Goal: Task Accomplishment & Management: Manage account settings

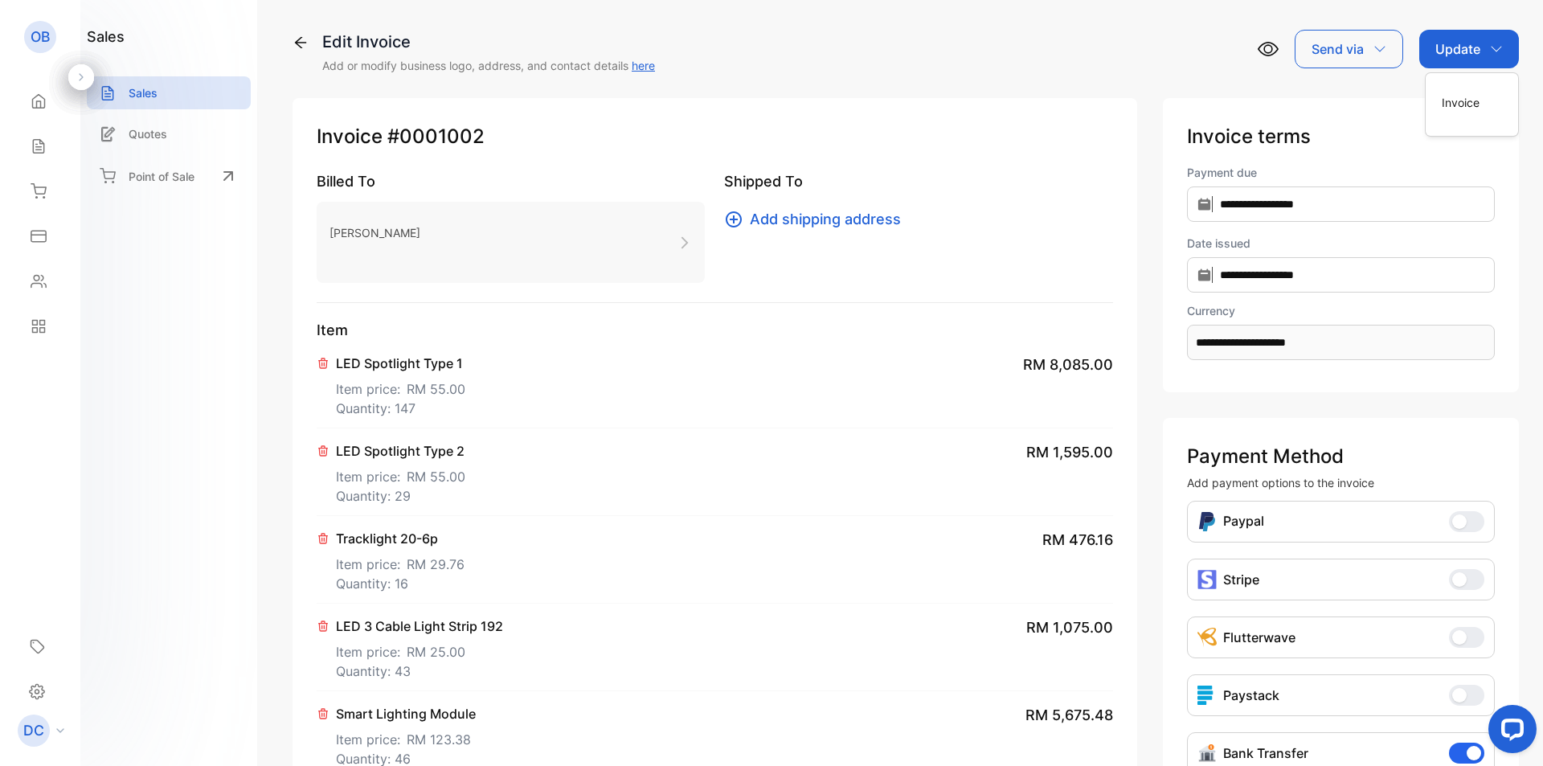
click at [1460, 47] on p "Update" at bounding box center [1457, 48] width 45 height 19
click at [1476, 51] on div "Update" at bounding box center [1469, 49] width 100 height 39
click at [1468, 106] on div "Invoice" at bounding box center [1471, 102] width 92 height 32
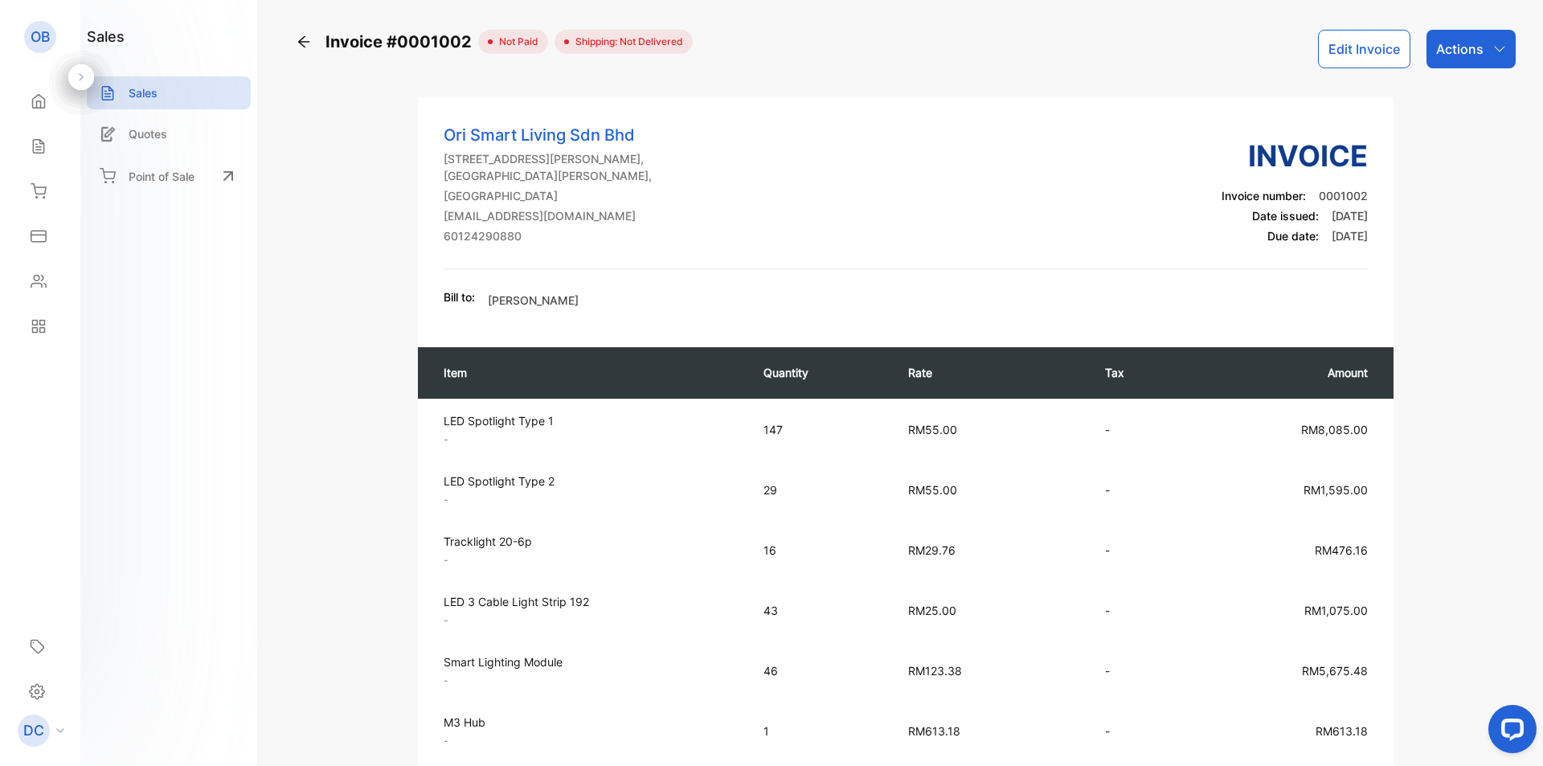
click at [1359, 57] on button "Edit Invoice" at bounding box center [1364, 49] width 92 height 39
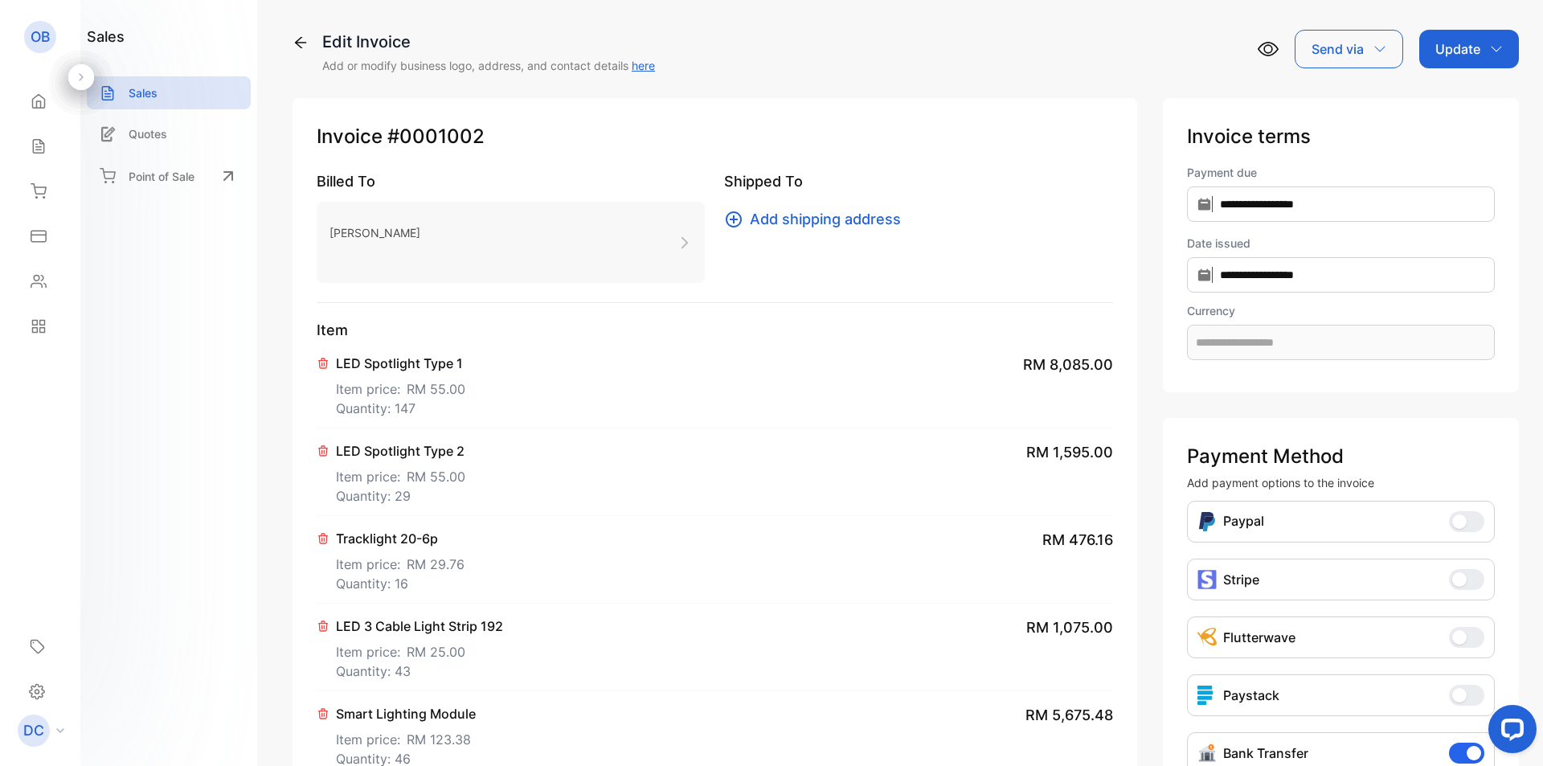
type input "**********"
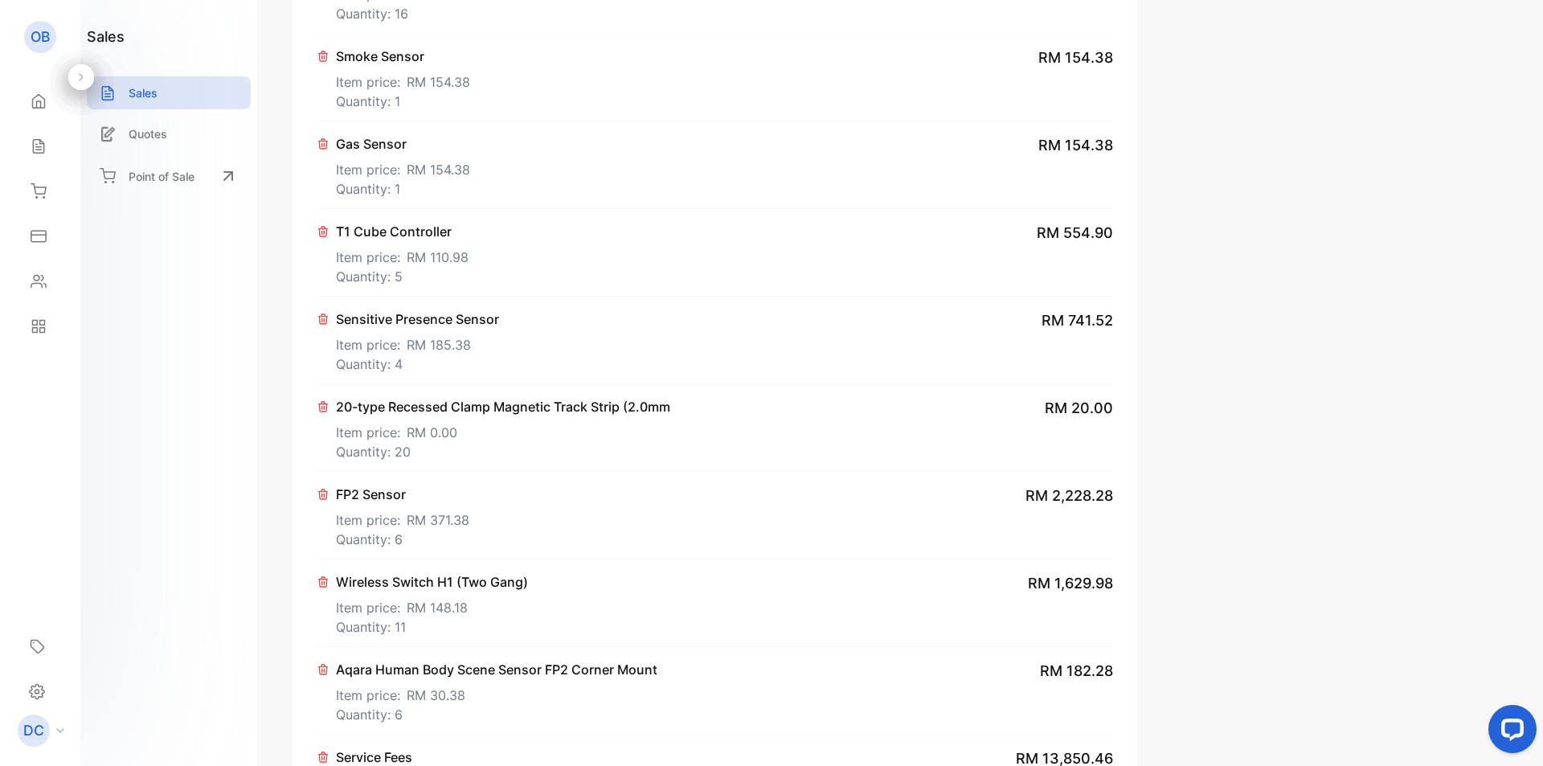
scroll to position [2183, 0]
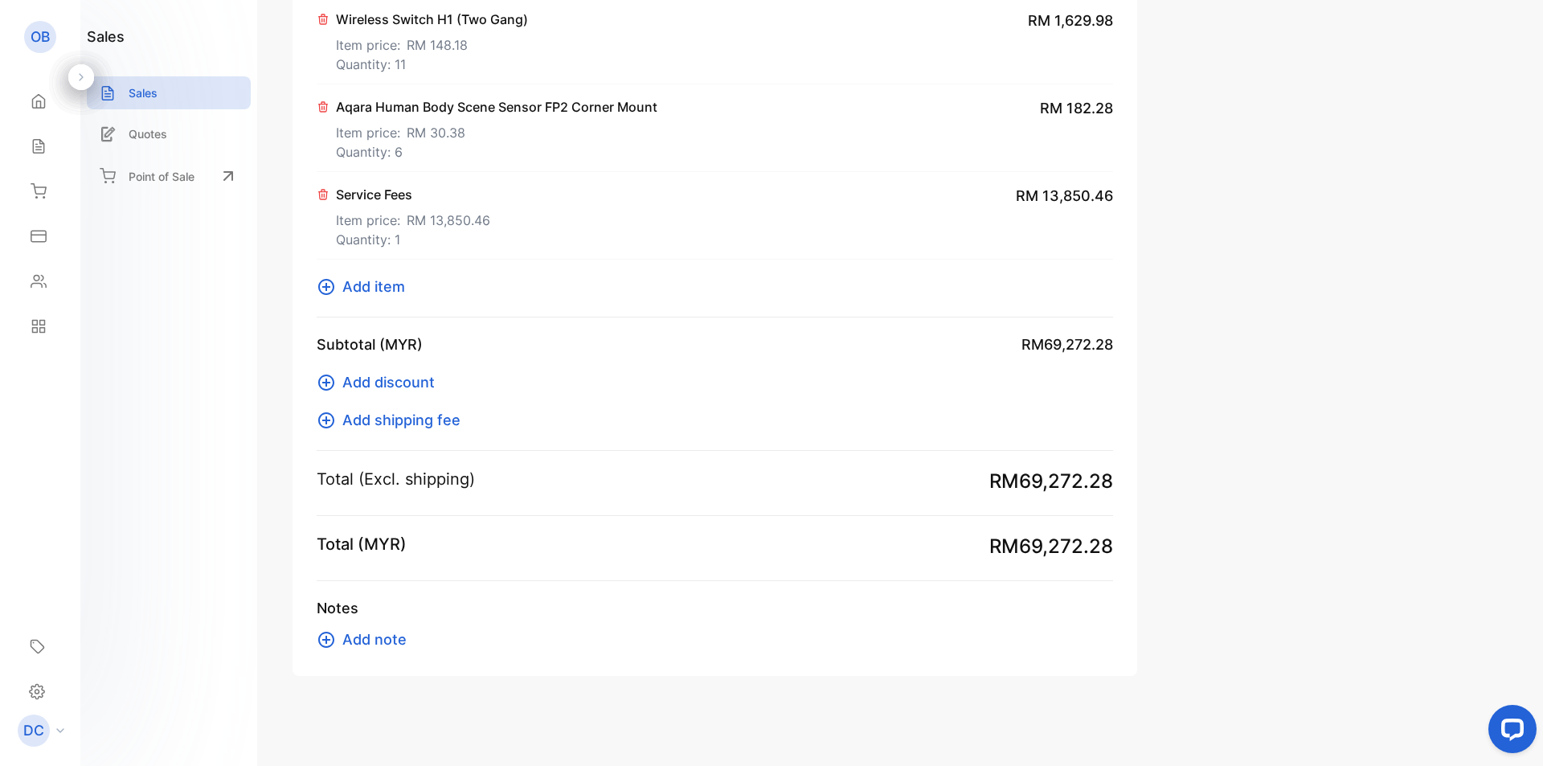
click at [400, 386] on span "Add discount" at bounding box center [388, 382] width 92 height 22
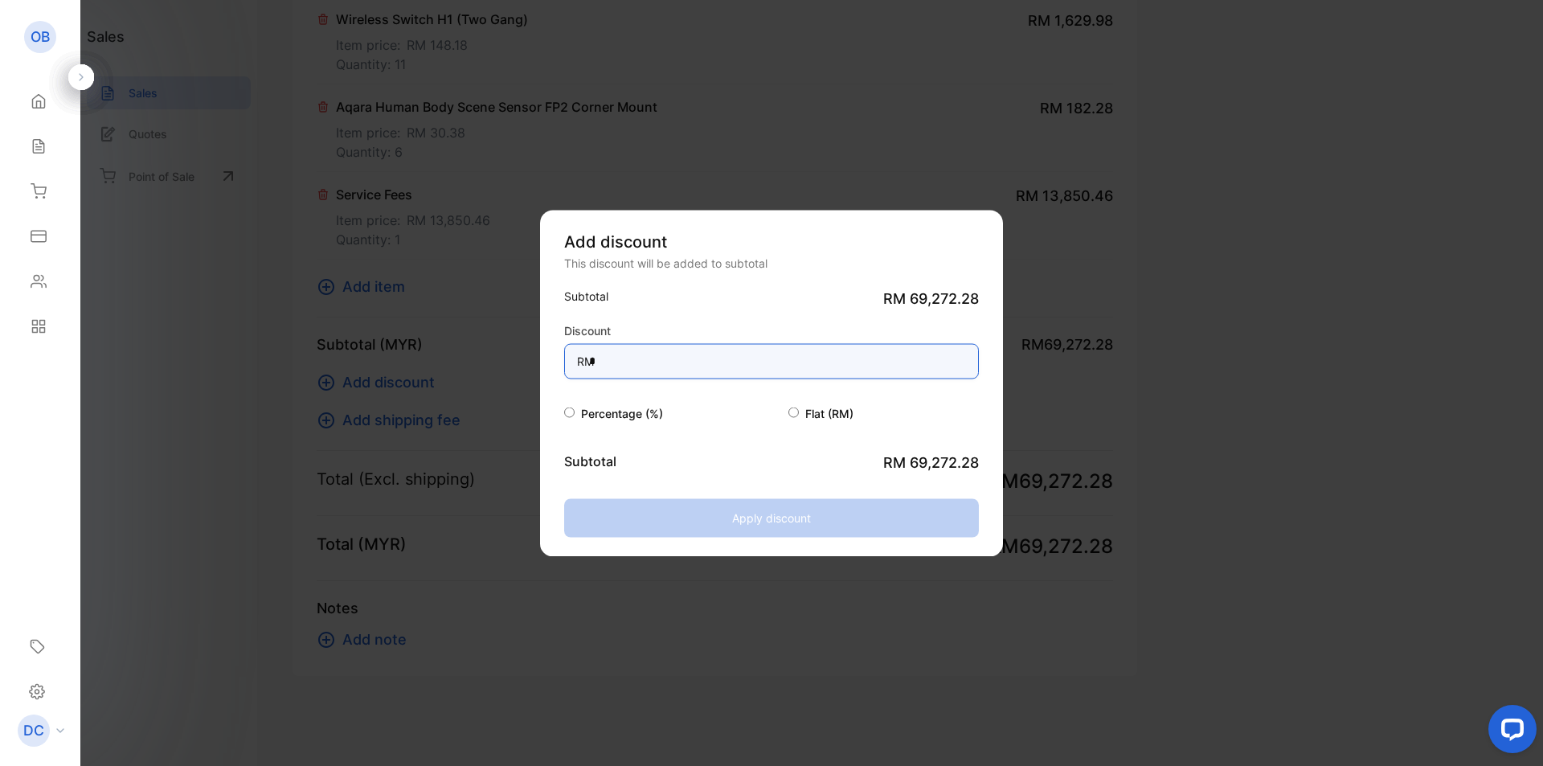
click at [656, 370] on input "*" at bounding box center [771, 360] width 415 height 35
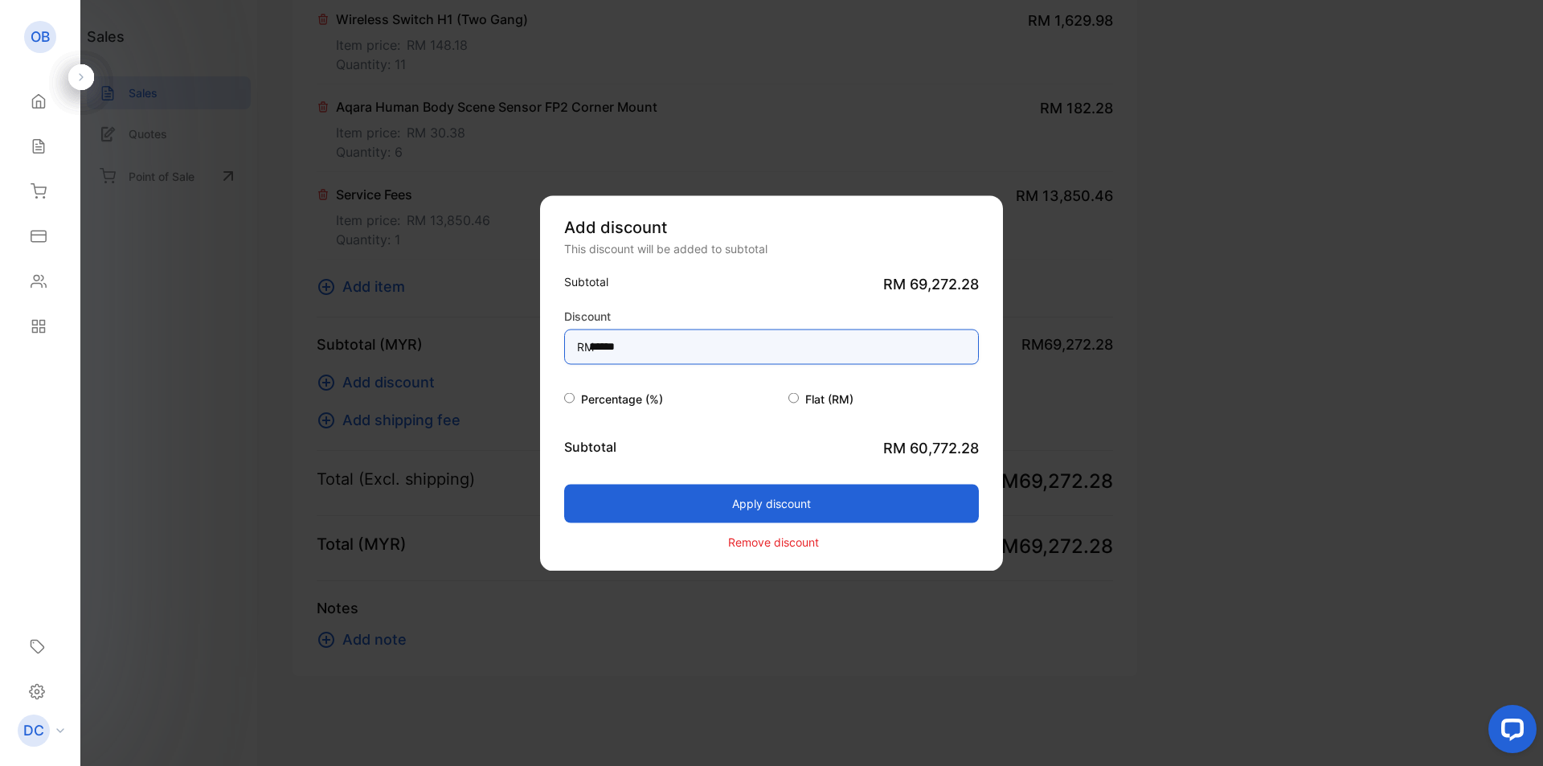
type input "******"
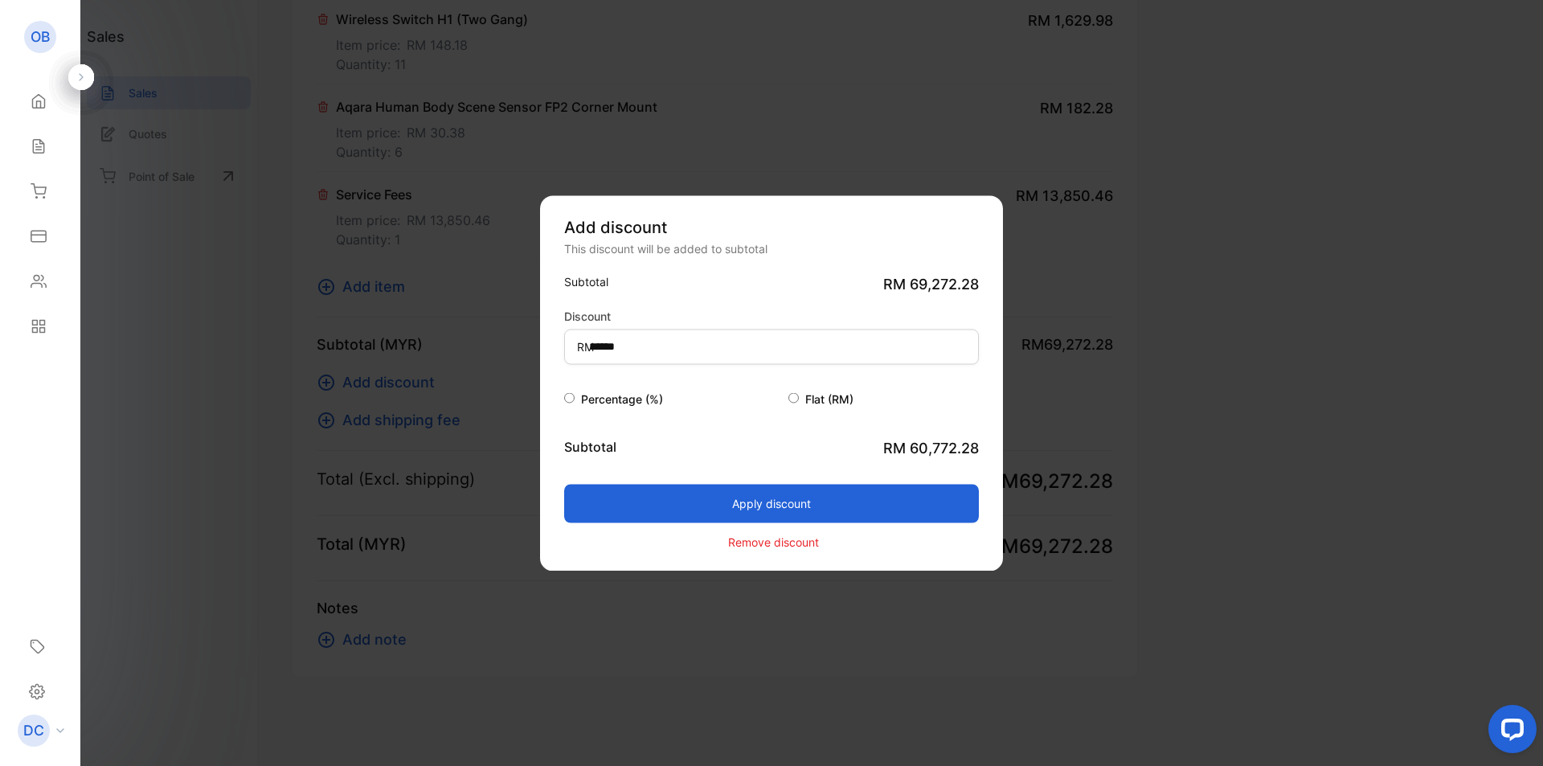
click at [716, 491] on button "Apply discount" at bounding box center [771, 503] width 415 height 39
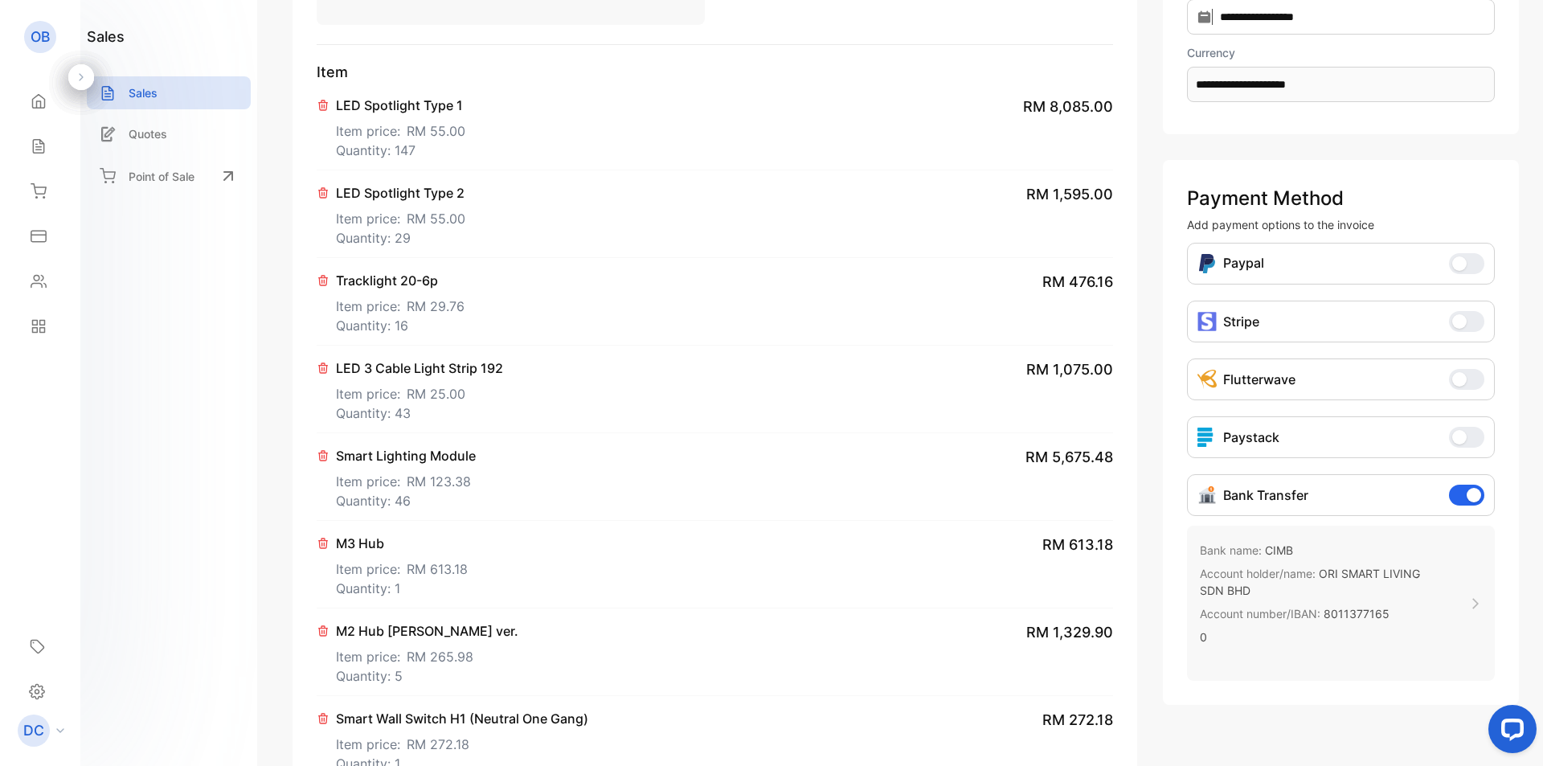
scroll to position [402, 0]
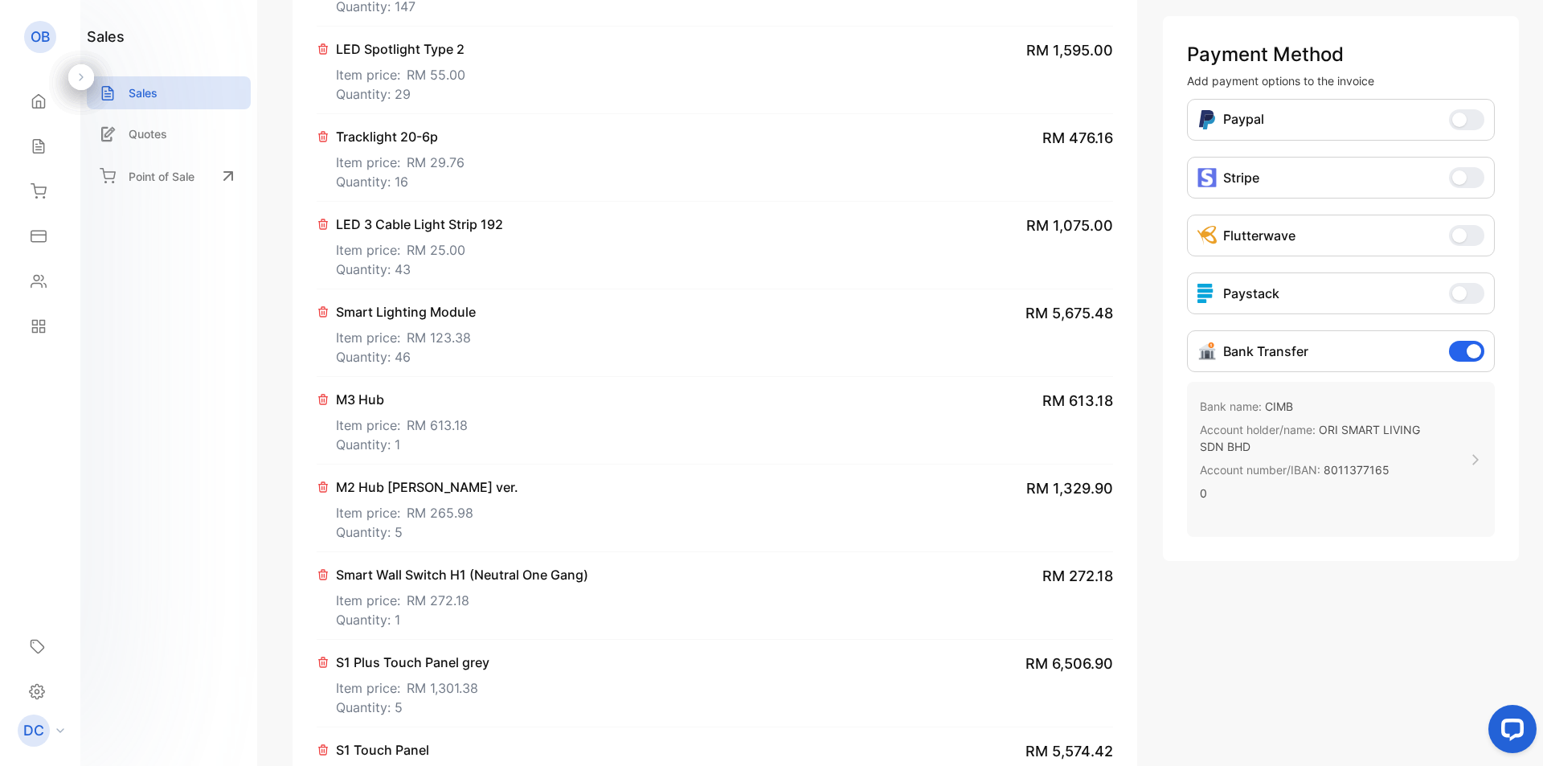
click at [1344, 446] on p "Account holder/name: [PERSON_NAME] LIVING SDN BHD" at bounding box center [1319, 438] width 239 height 40
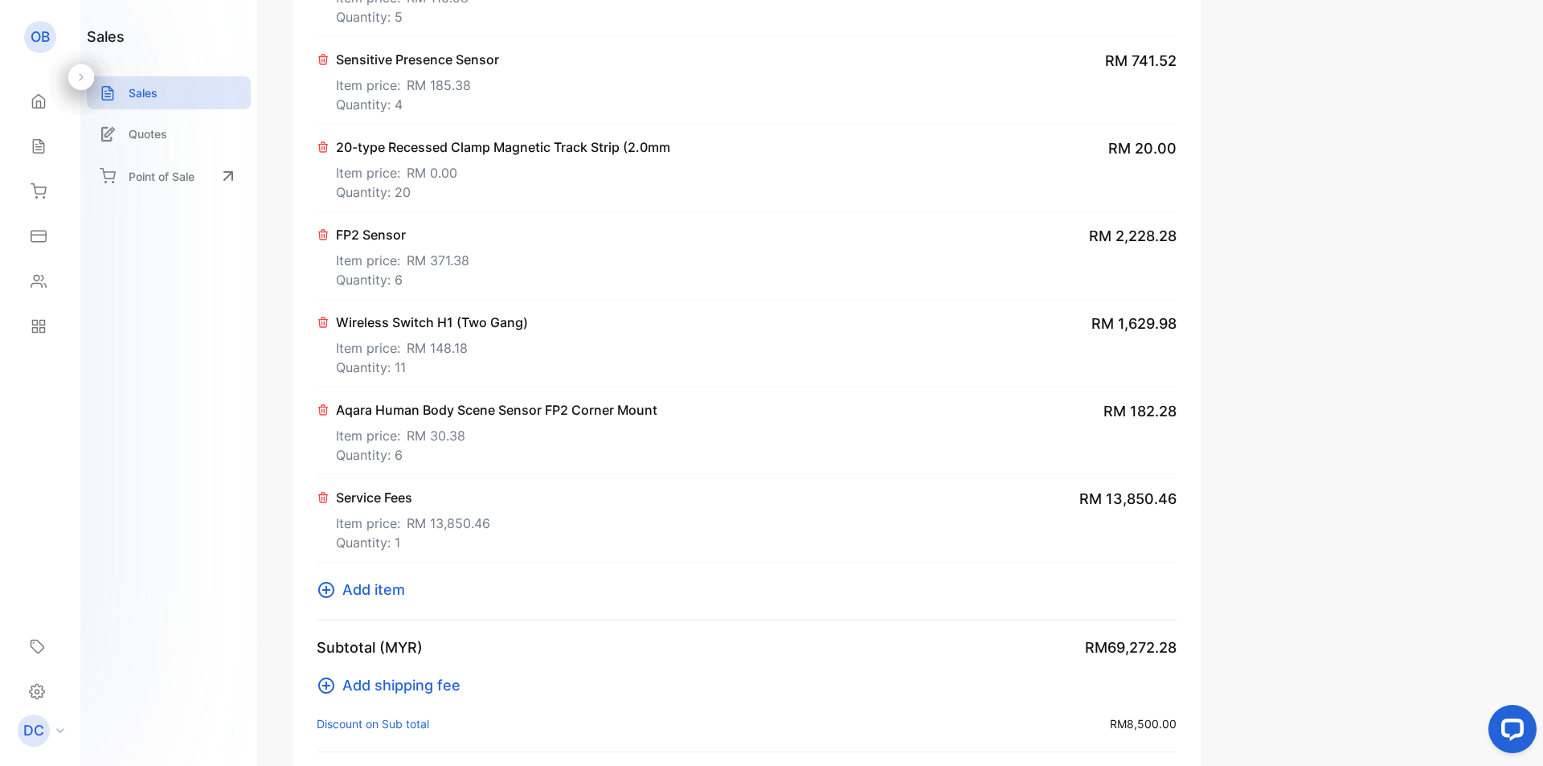
scroll to position [2181, 0]
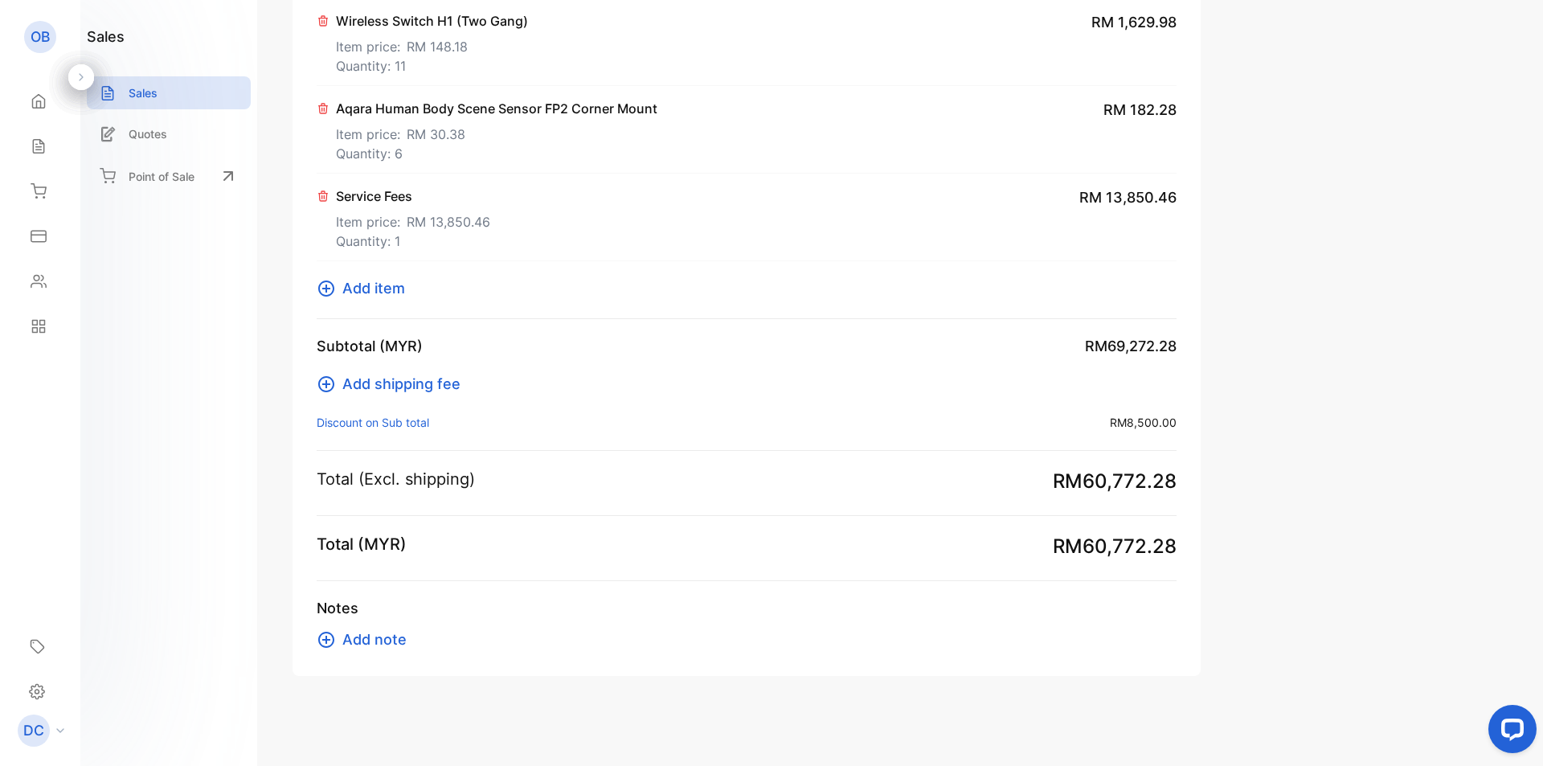
click at [377, 419] on p "Discount on Sub total :" at bounding box center [373, 422] width 112 height 17
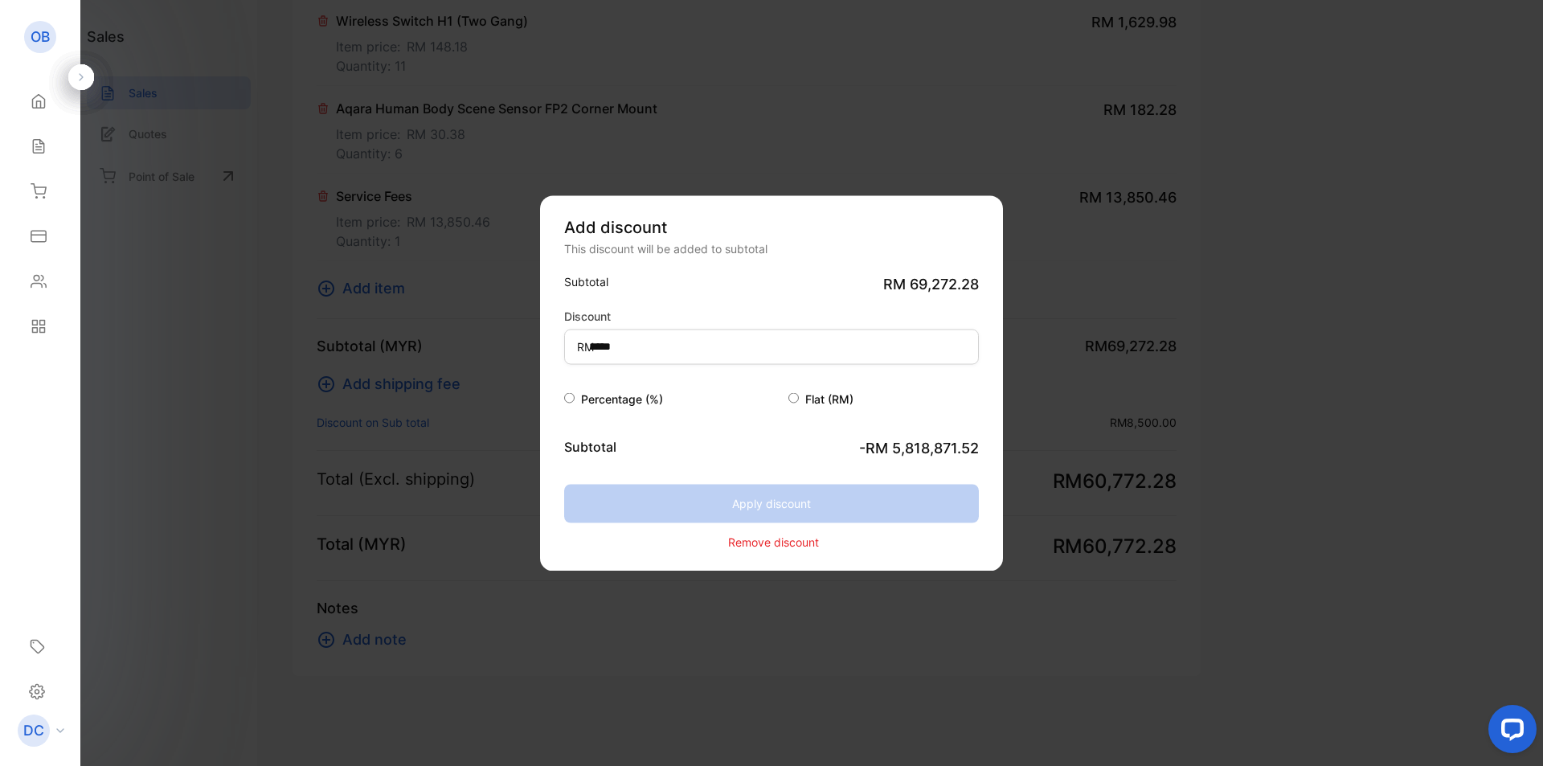
click at [784, 535] on p "Remove discount" at bounding box center [773, 541] width 91 height 17
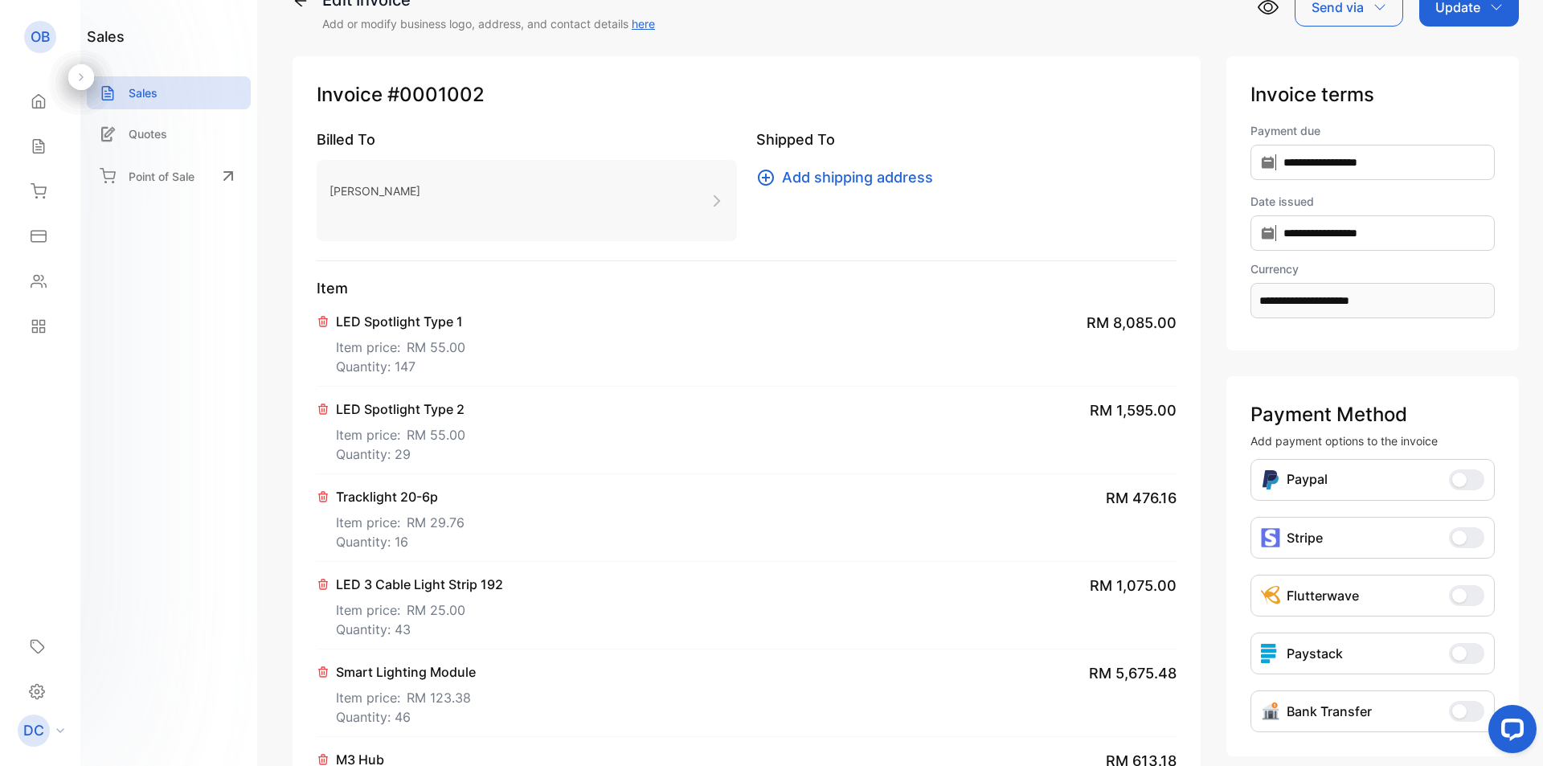
scroll to position [0, 0]
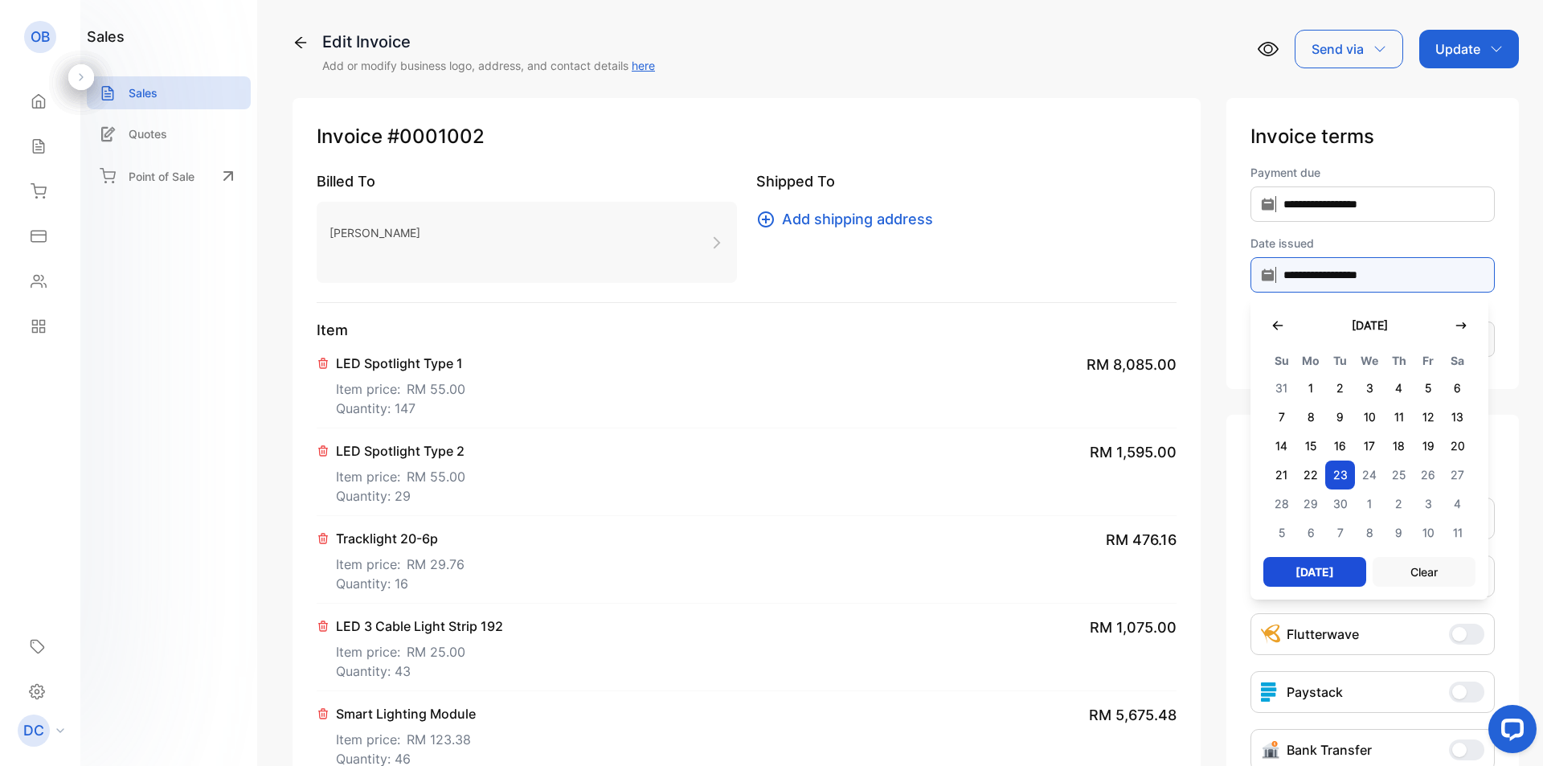
drag, startPoint x: 1352, startPoint y: 275, endPoint x: 1343, endPoint y: 276, distance: 9.8
click at [1343, 276] on input "**********" at bounding box center [1372, 274] width 244 height 35
click at [1338, 501] on span "30" at bounding box center [1340, 503] width 30 height 29
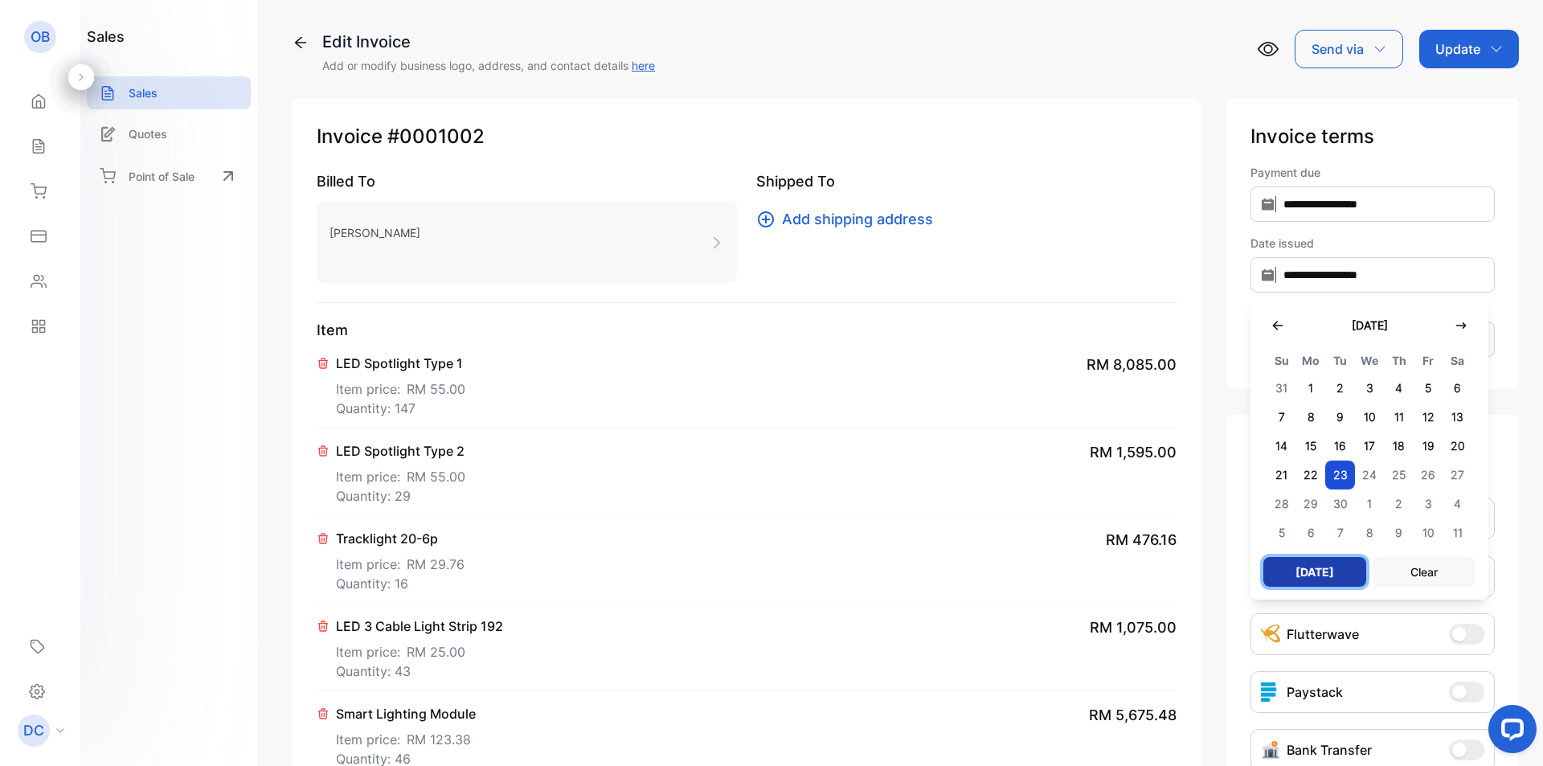
click at [1326, 570] on button "[DATE]" at bounding box center [1314, 572] width 103 height 30
click at [1340, 498] on span "30" at bounding box center [1340, 503] width 30 height 29
click at [1509, 439] on div "Payment Method Add payment options to the invoice Paypal Paypal Stripe Stripe F…" at bounding box center [1372, 605] width 292 height 380
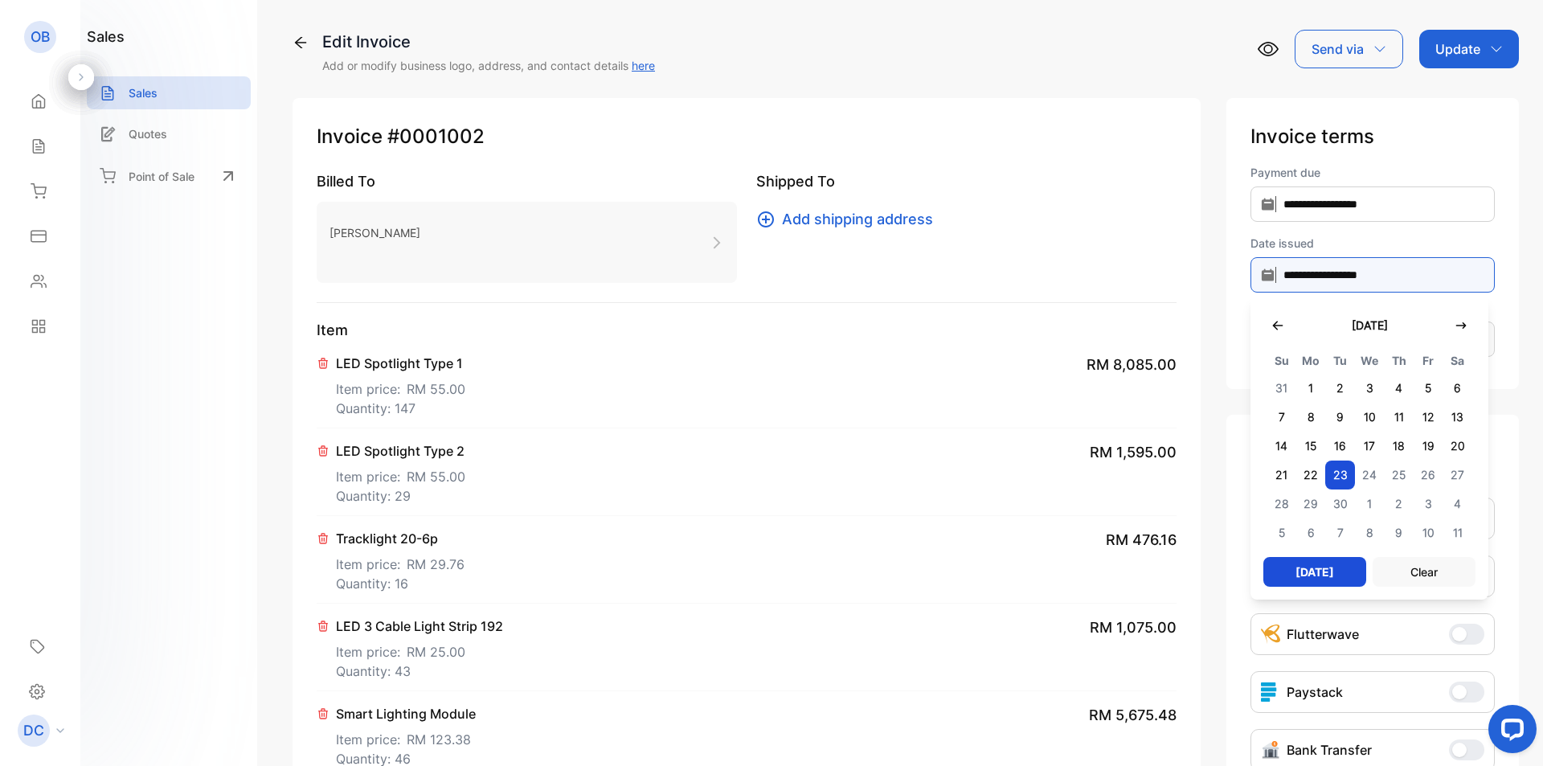
click at [1350, 272] on input "**********" at bounding box center [1372, 274] width 244 height 35
click at [1355, 276] on input "**********" at bounding box center [1372, 274] width 244 height 35
click at [1338, 505] on span "30" at bounding box center [1340, 503] width 30 height 29
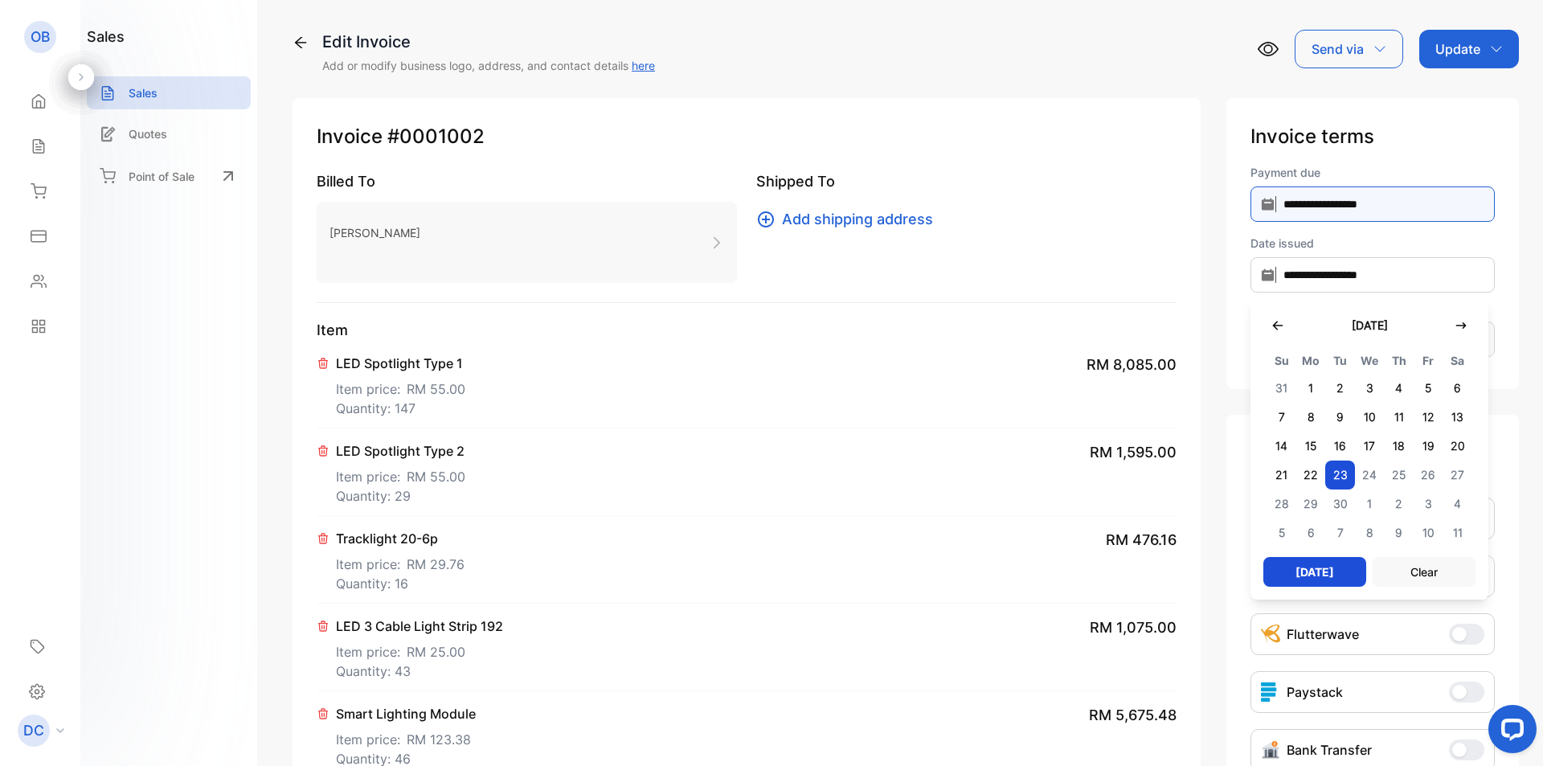
click at [1368, 214] on input "**********" at bounding box center [1372, 203] width 244 height 35
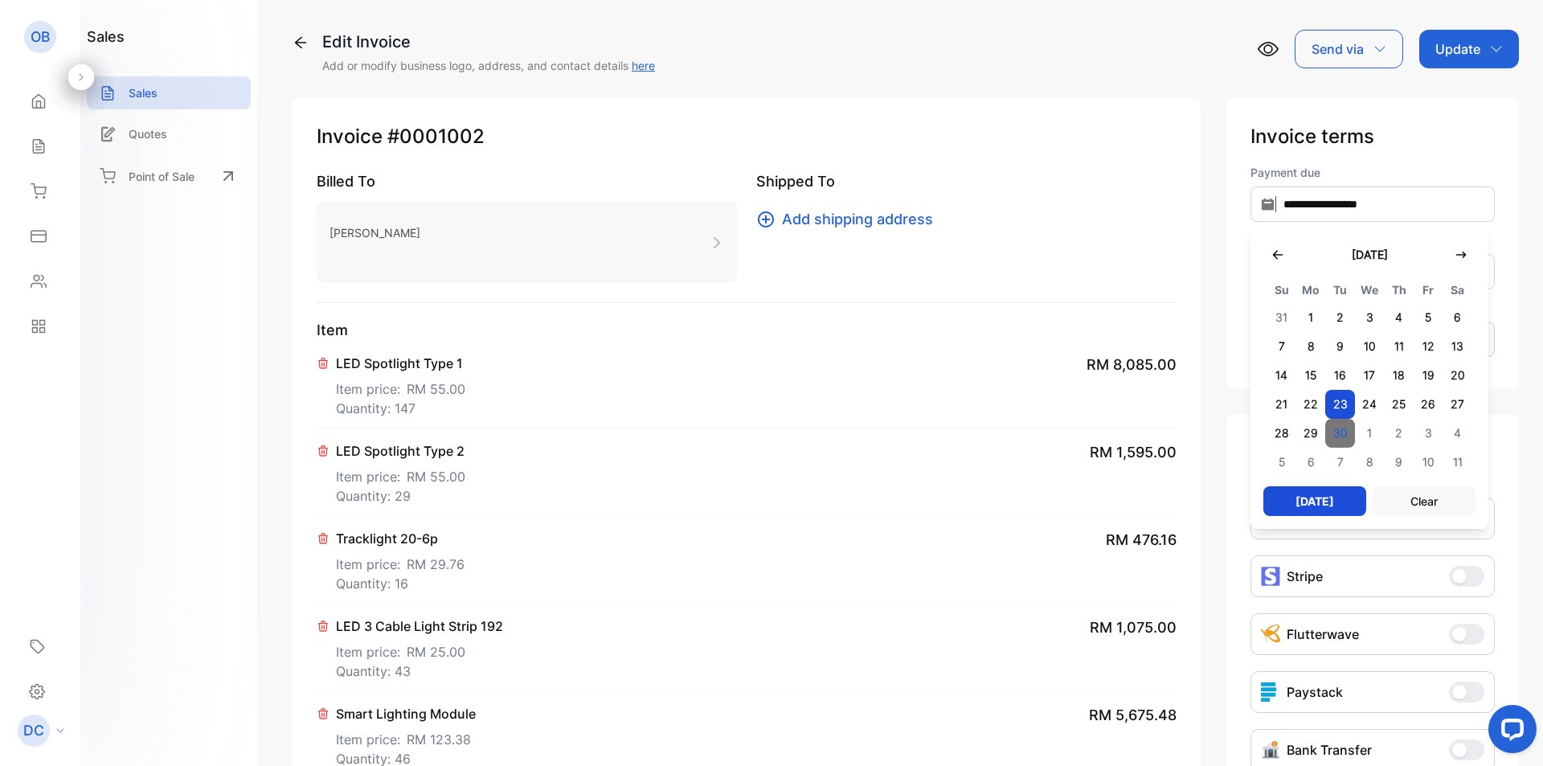
click at [1329, 425] on span "30" at bounding box center [1340, 433] width 30 height 29
type input "**********"
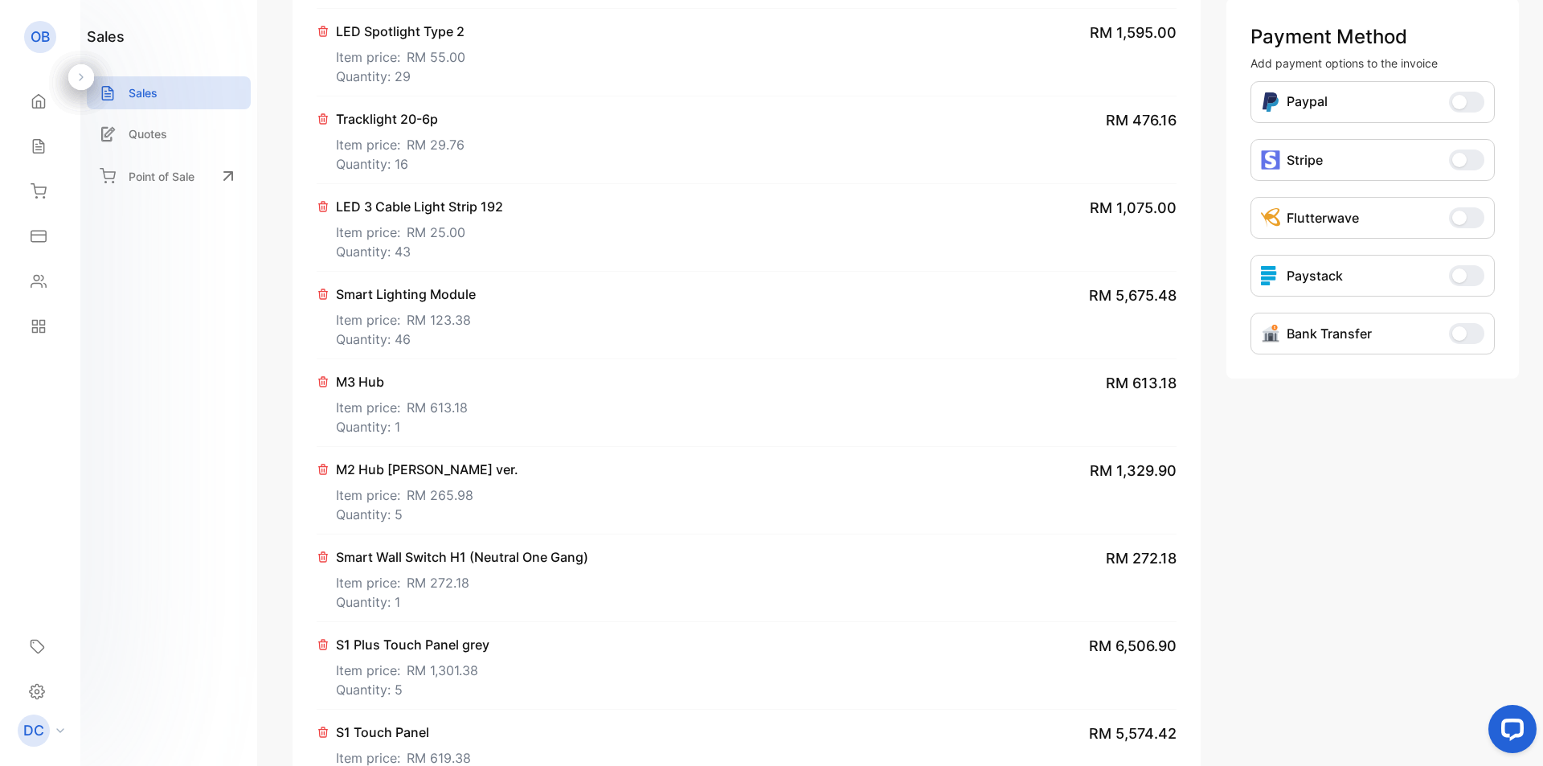
scroll to position [562, 0]
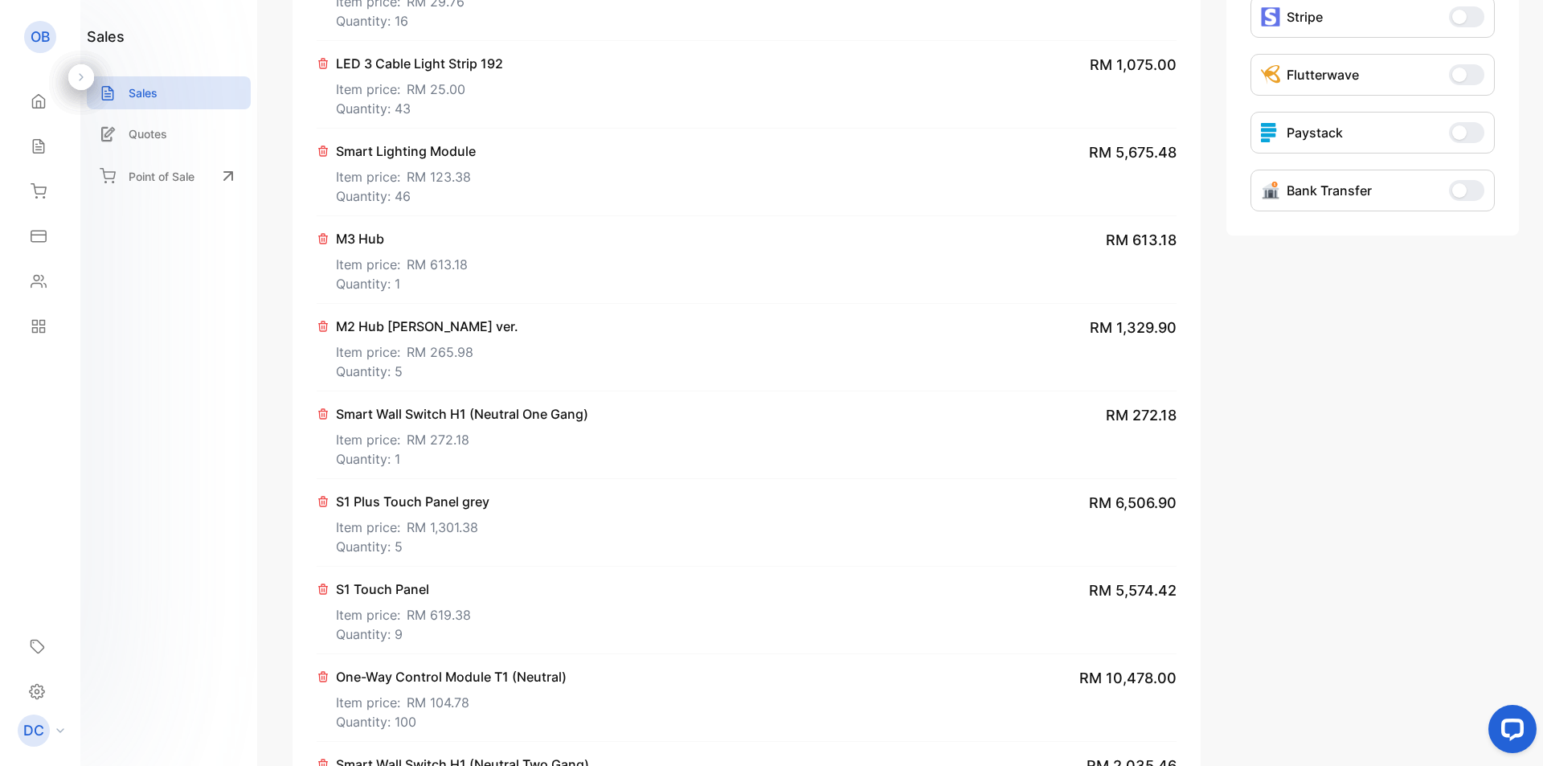
click at [1468, 191] on button "Bank Transfer" at bounding box center [1466, 190] width 35 height 21
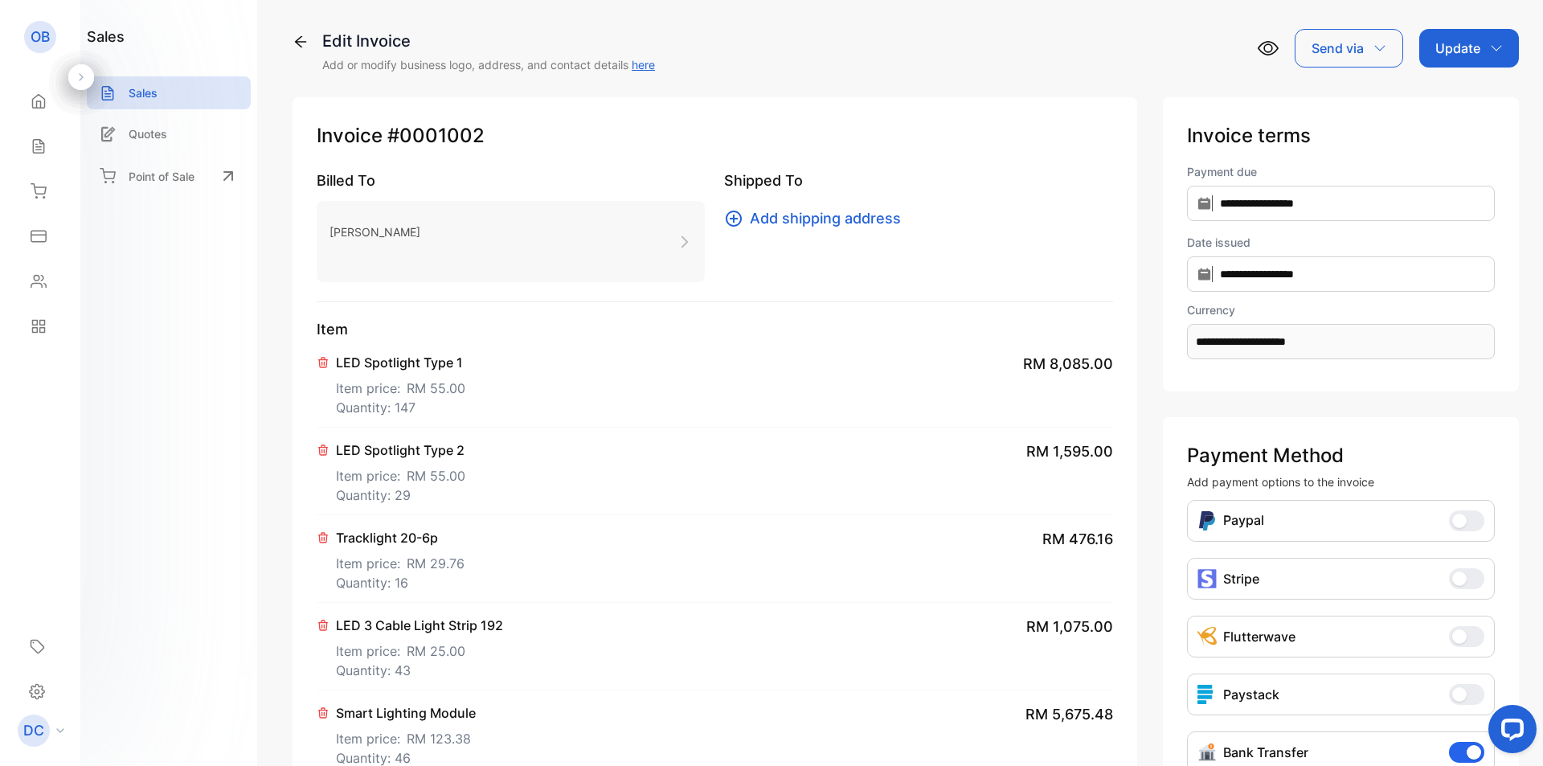
scroll to position [0, 0]
click at [1471, 56] on p "Update" at bounding box center [1457, 48] width 45 height 19
click at [1452, 104] on div "Invoice" at bounding box center [1471, 102] width 92 height 32
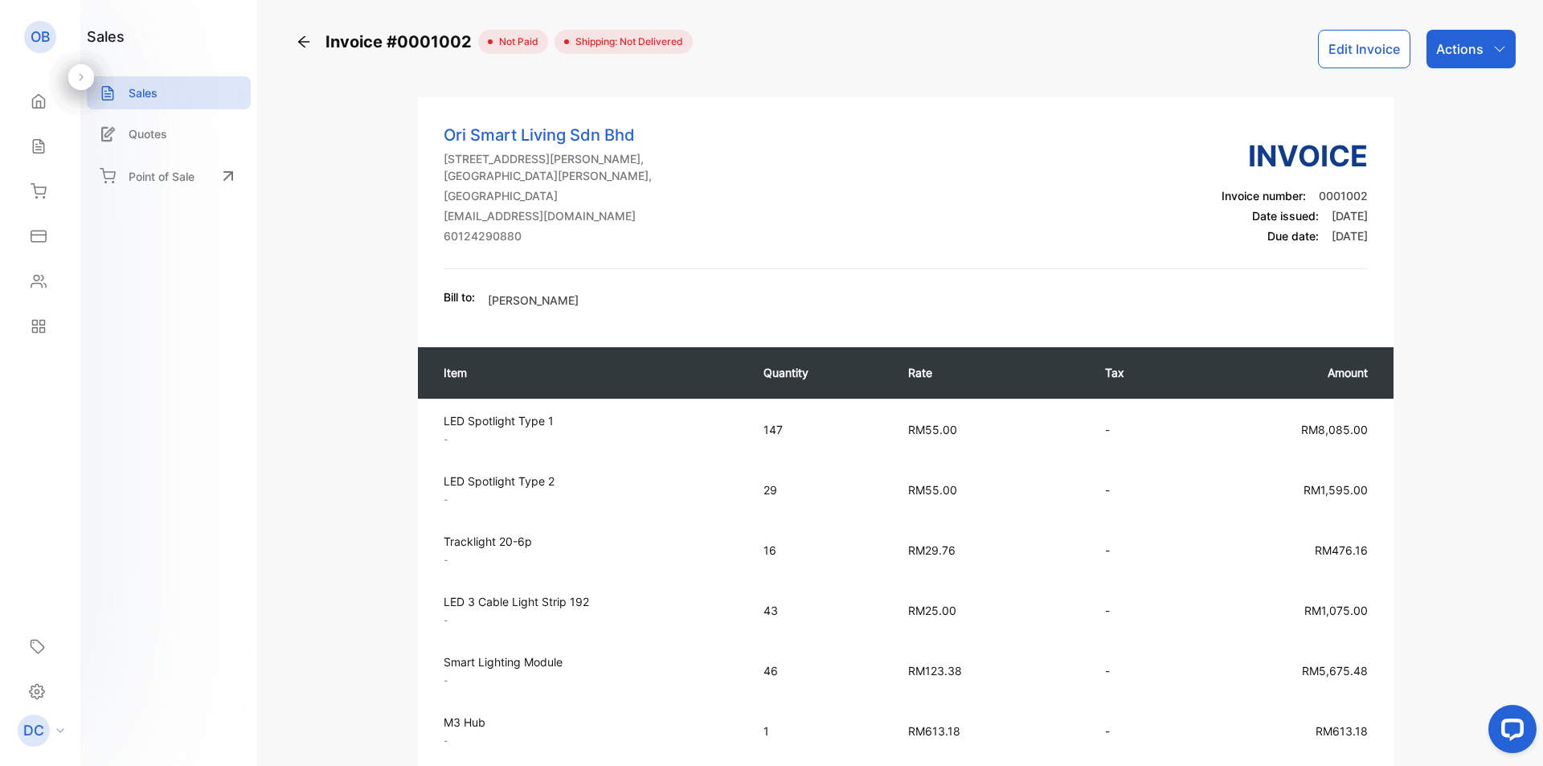
click at [1465, 52] on p "Actions" at bounding box center [1459, 48] width 47 height 19
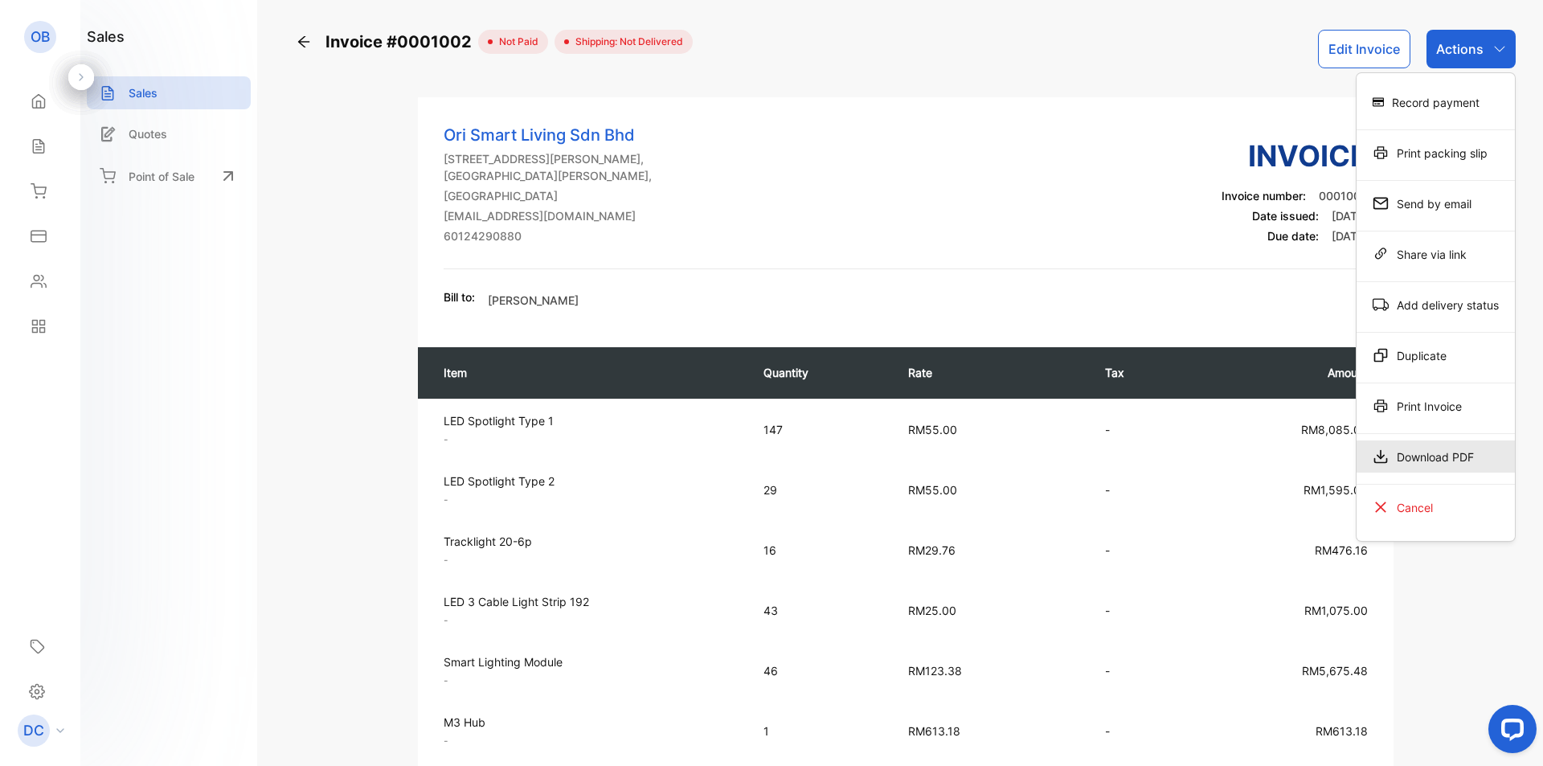
click at [1419, 446] on div "Download PDF" at bounding box center [1435, 456] width 158 height 32
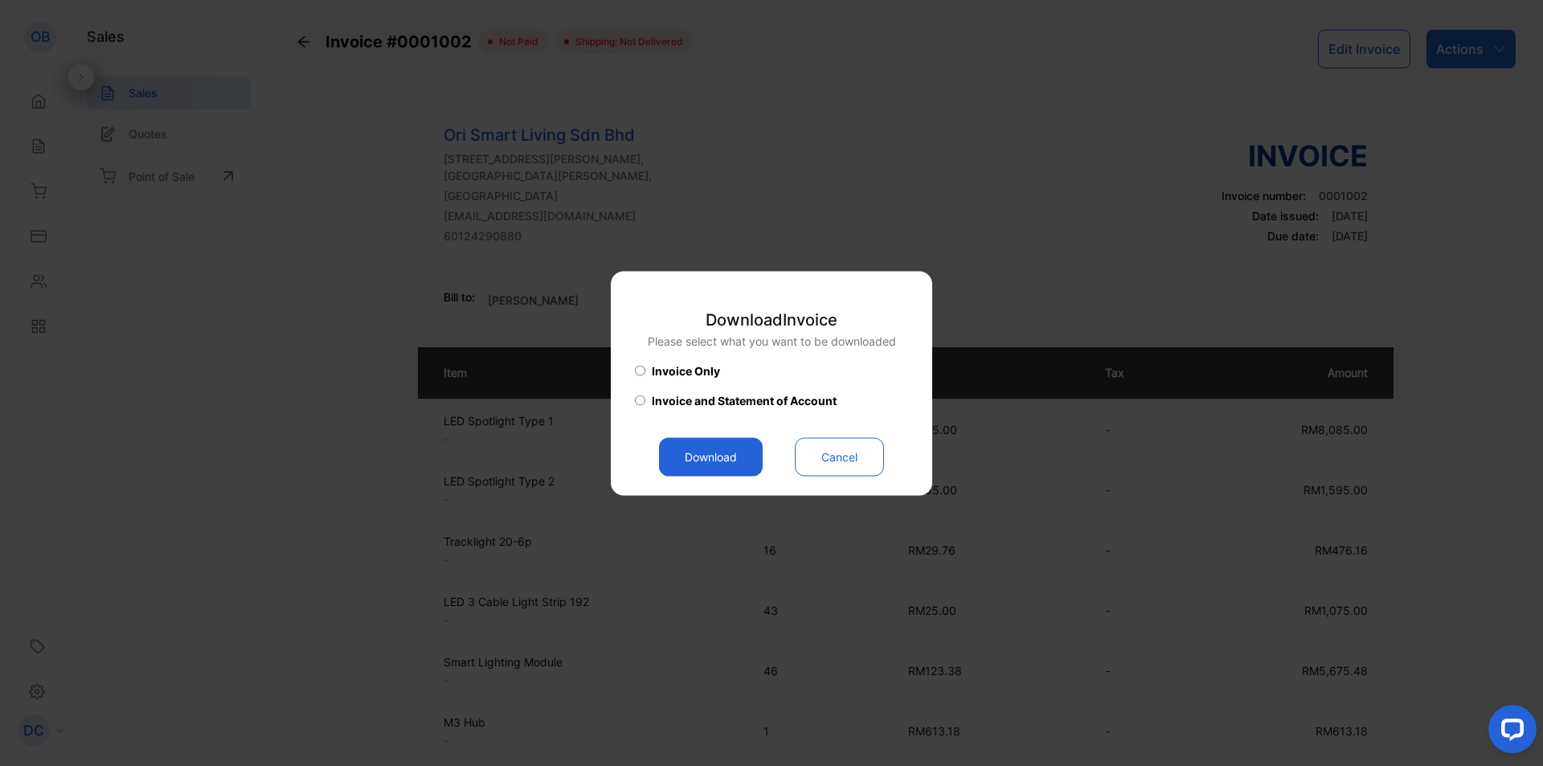
click at [693, 443] on button "Download" at bounding box center [711, 456] width 104 height 39
